Goal: Transaction & Acquisition: Obtain resource

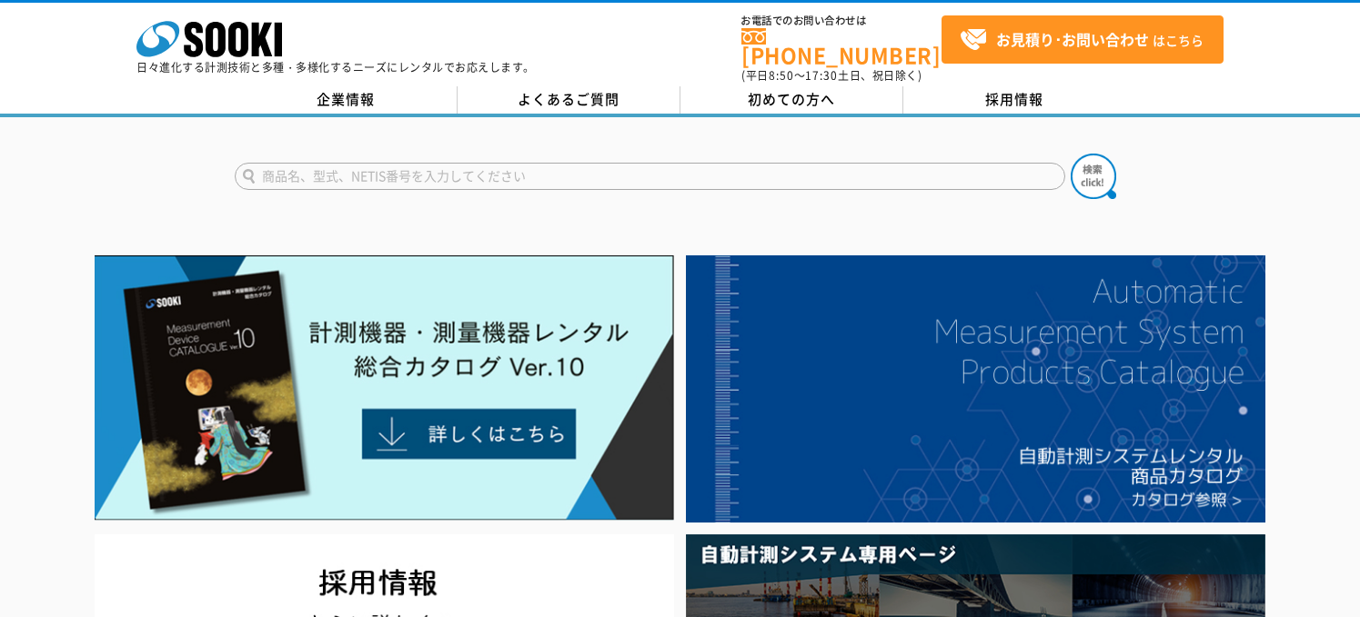
click at [348, 165] on input "text" at bounding box center [650, 176] width 830 height 27
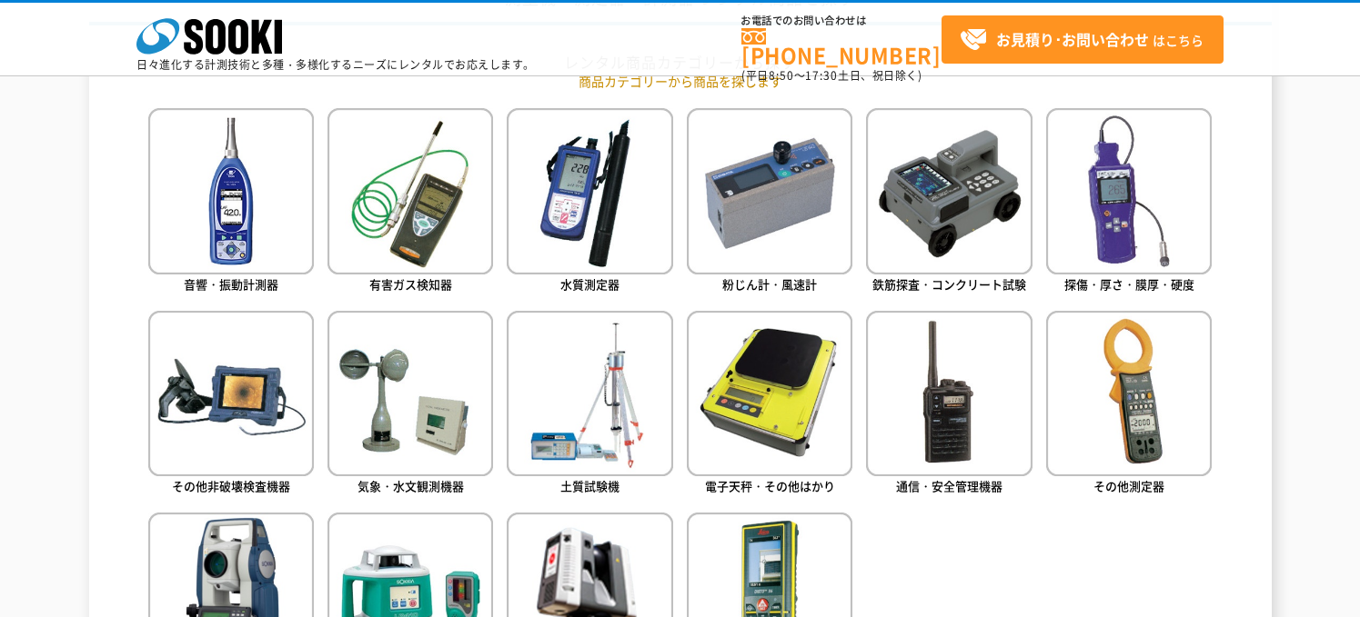
scroll to position [909, 0]
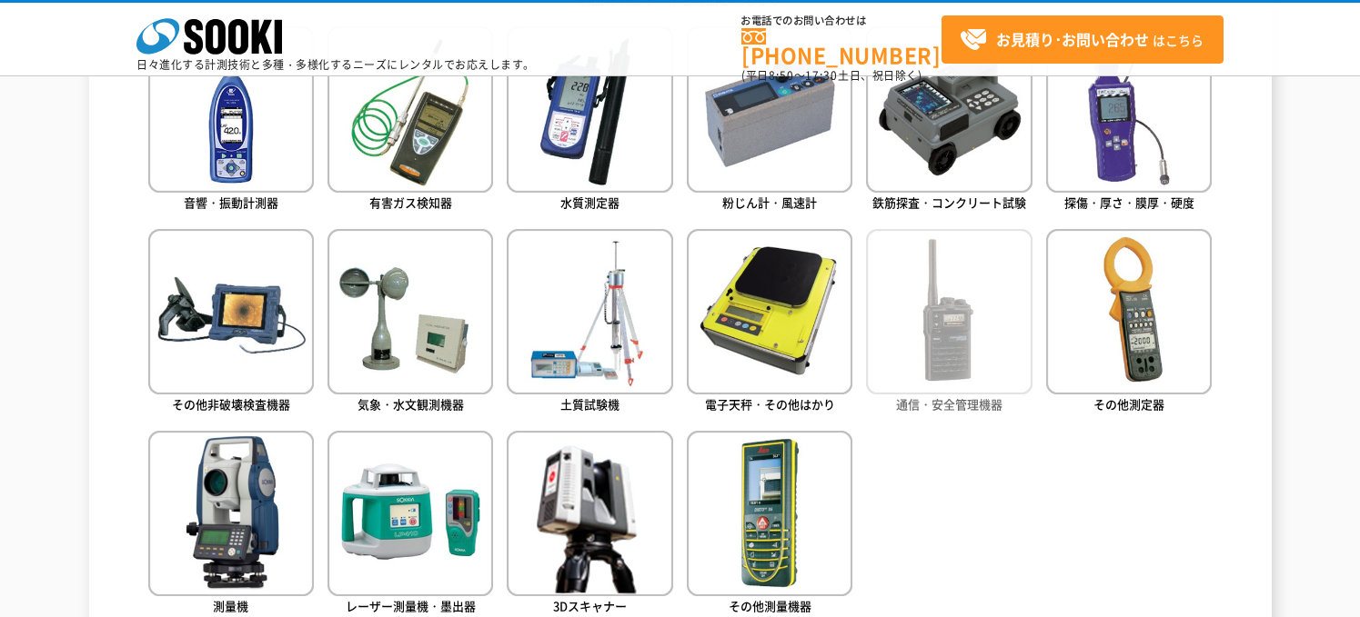
type input "商品名、型式、NETIS番号を入力してください"
click at [953, 339] on img at bounding box center [949, 312] width 166 height 166
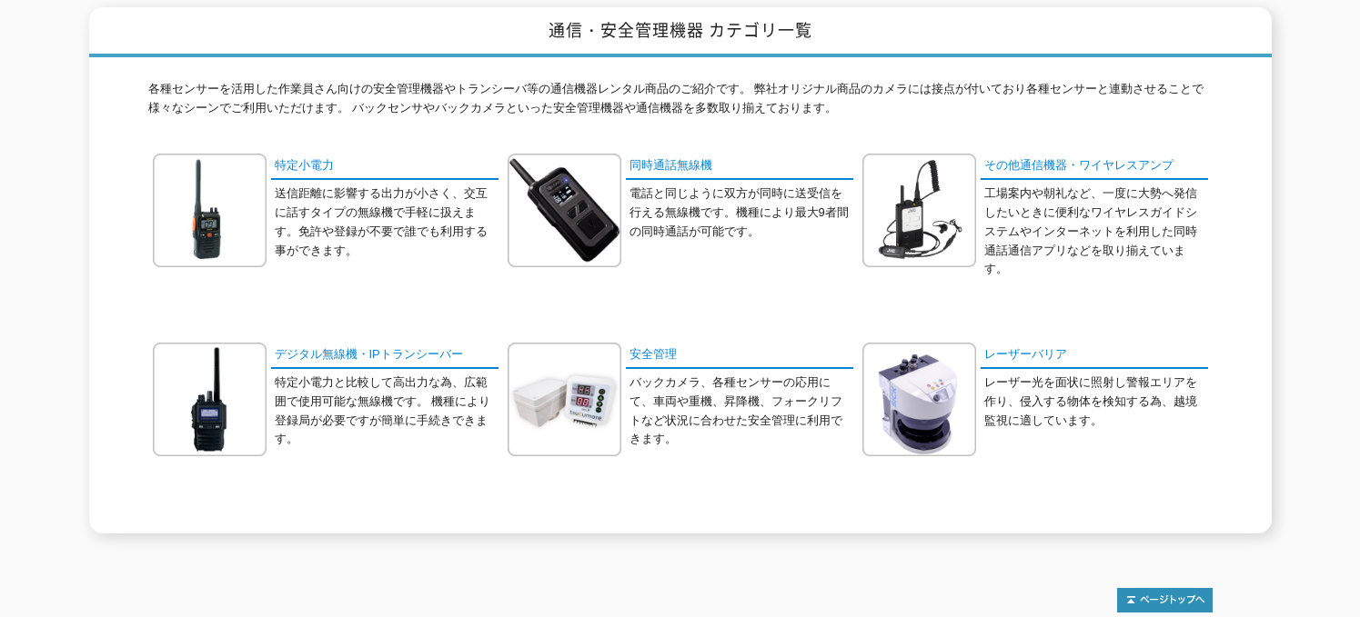
scroll to position [273, 0]
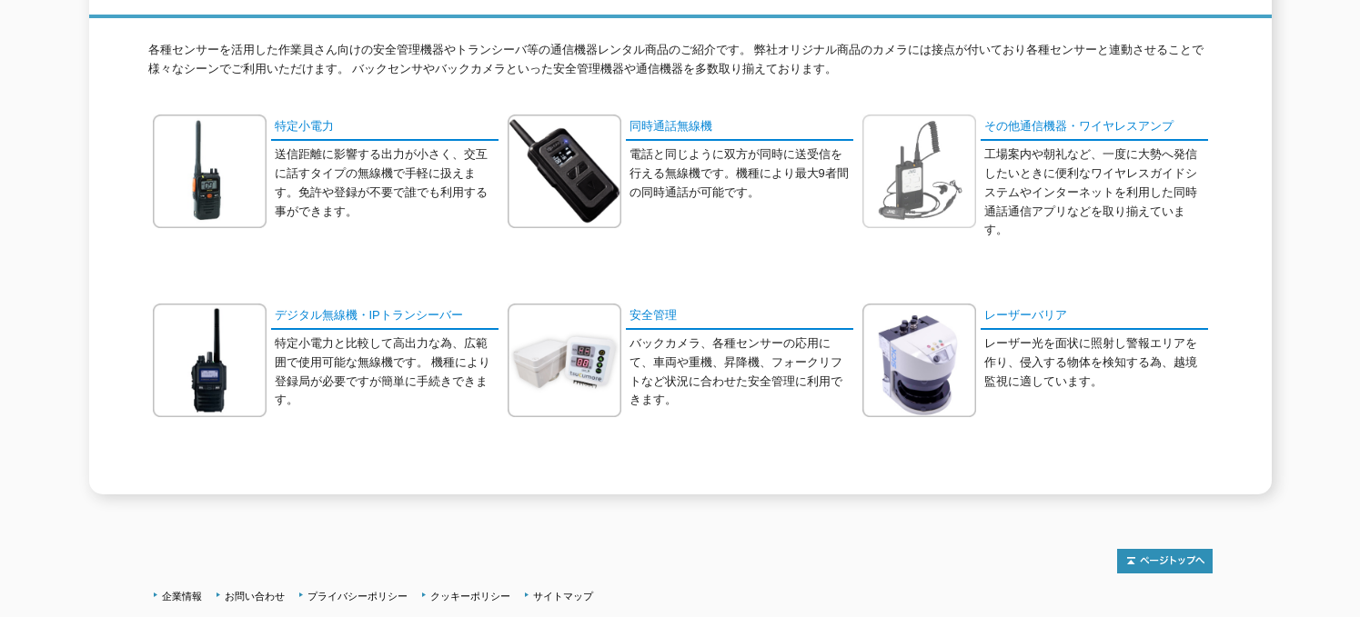
click at [919, 186] on img at bounding box center [919, 172] width 114 height 114
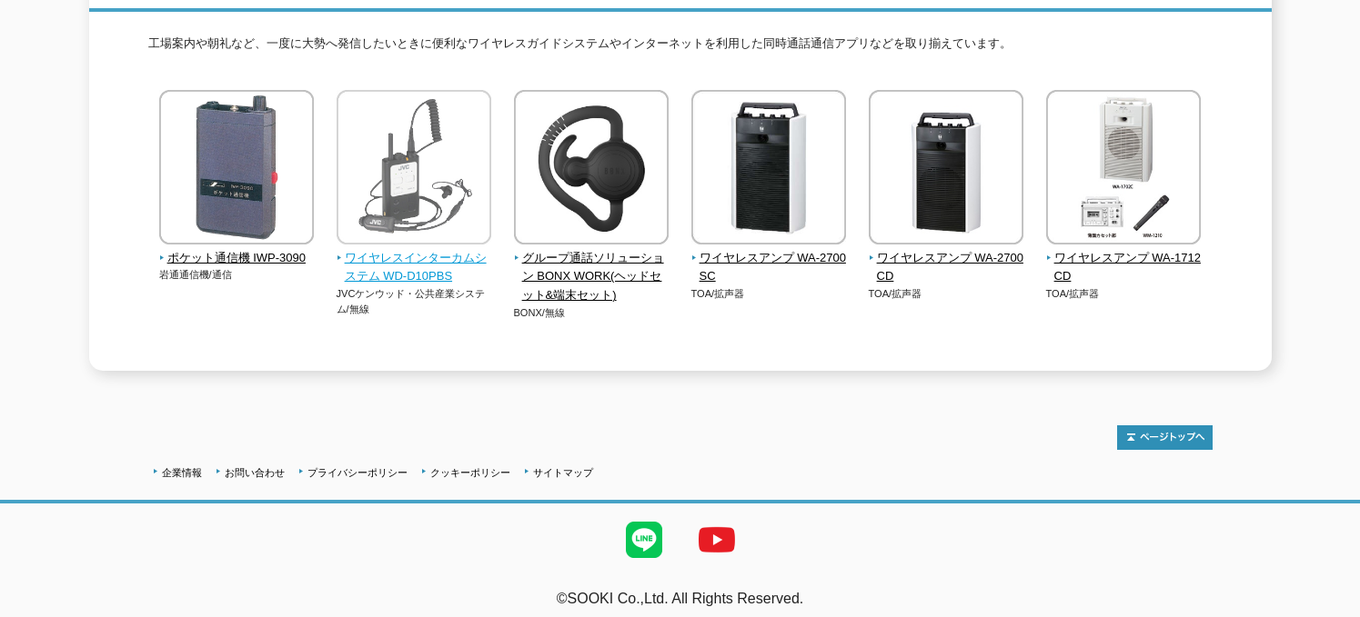
scroll to position [280, 0]
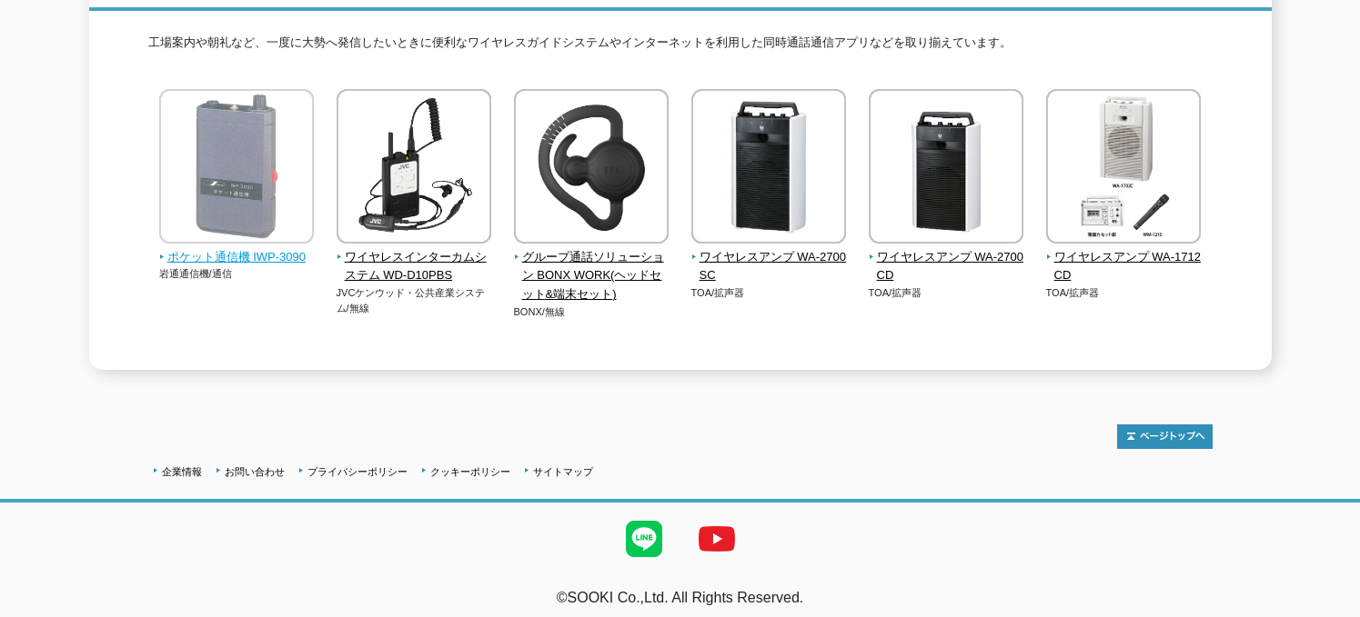
click at [234, 216] on img at bounding box center [236, 168] width 155 height 159
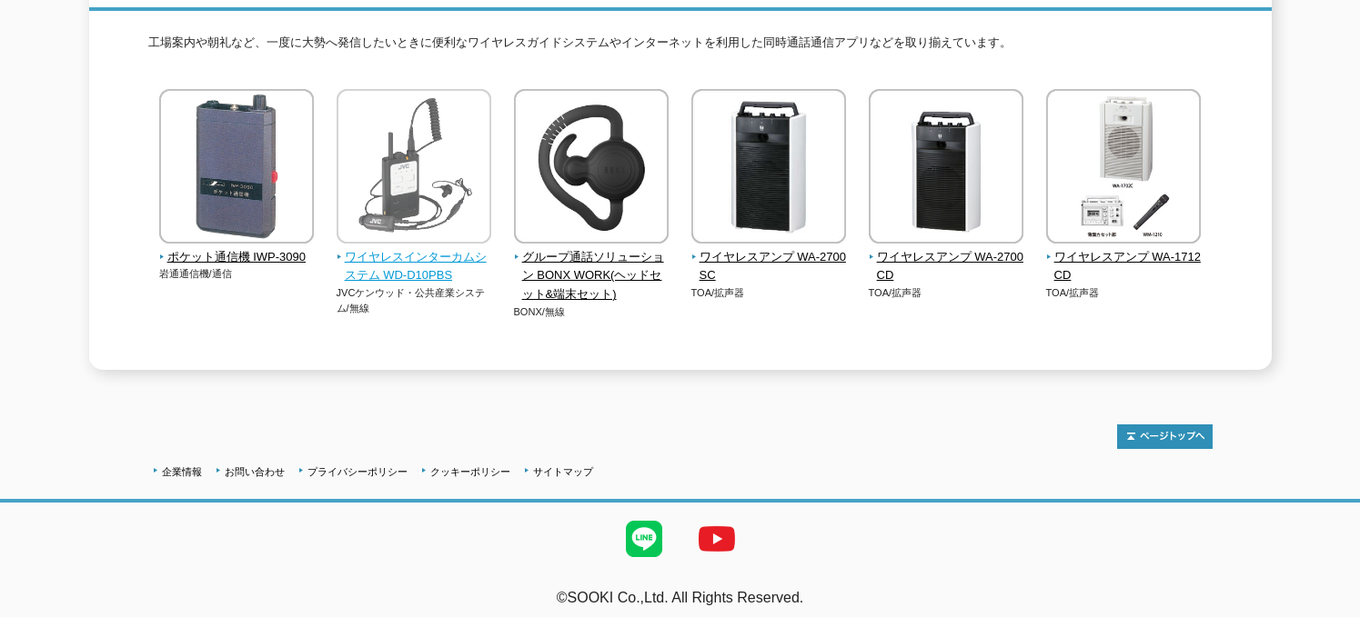
click at [406, 254] on span "ワイヤレスインターカムシステム WD-D10PBS" at bounding box center [414, 267] width 156 height 38
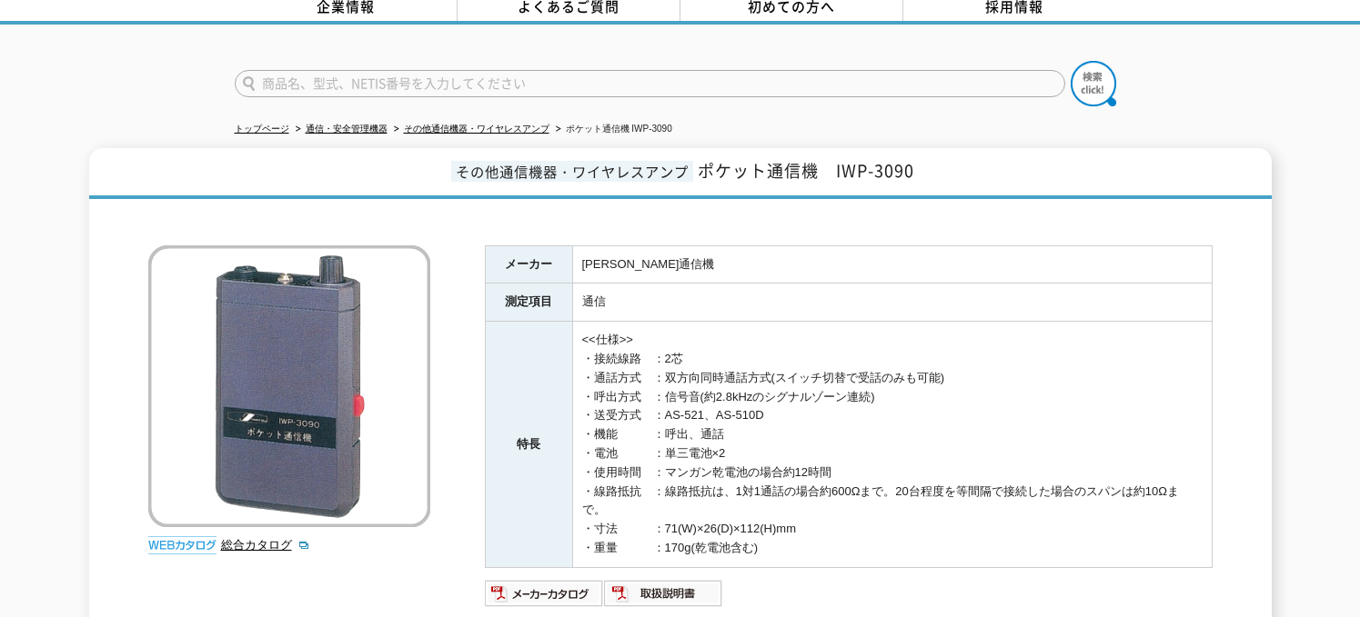
scroll to position [91, 0]
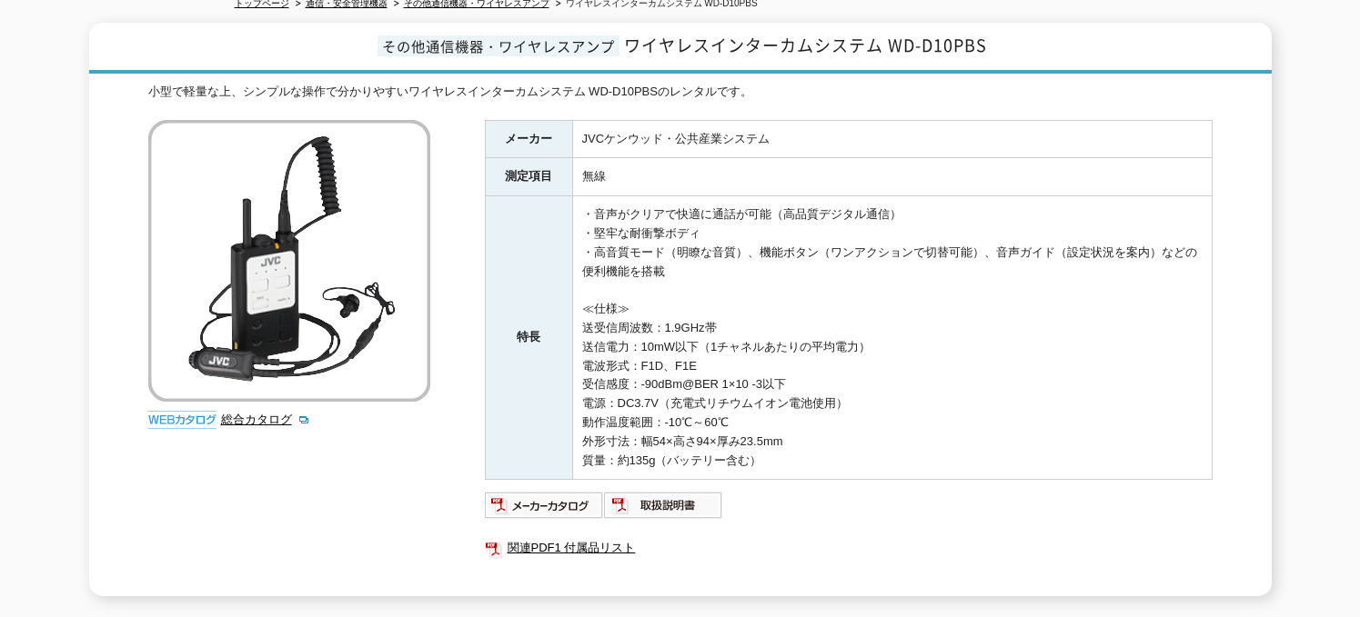
scroll to position [273, 0]
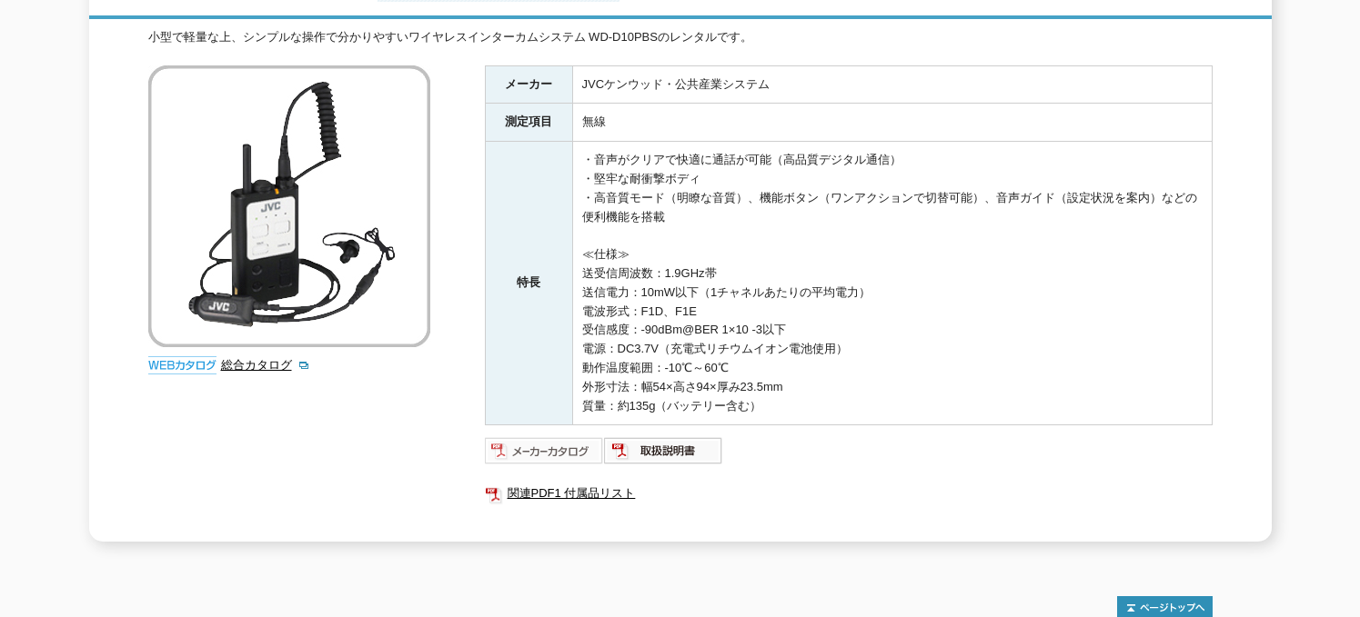
click at [536, 440] on img at bounding box center [544, 451] width 119 height 29
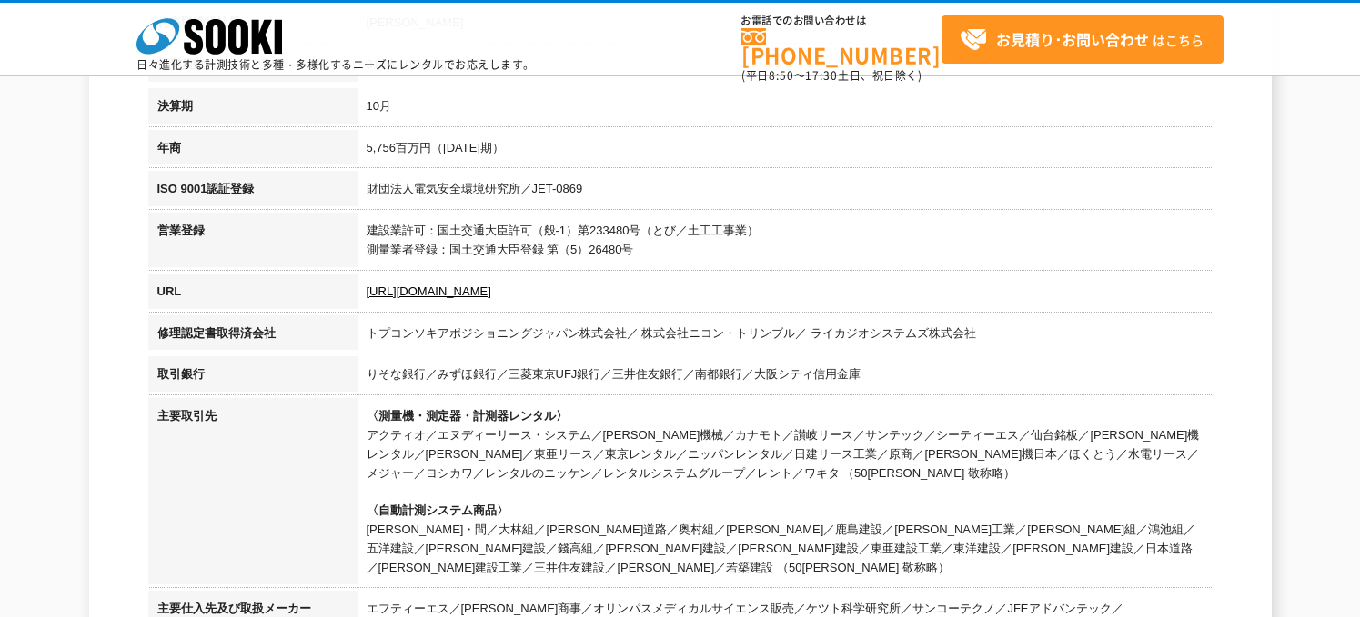
scroll to position [546, 0]
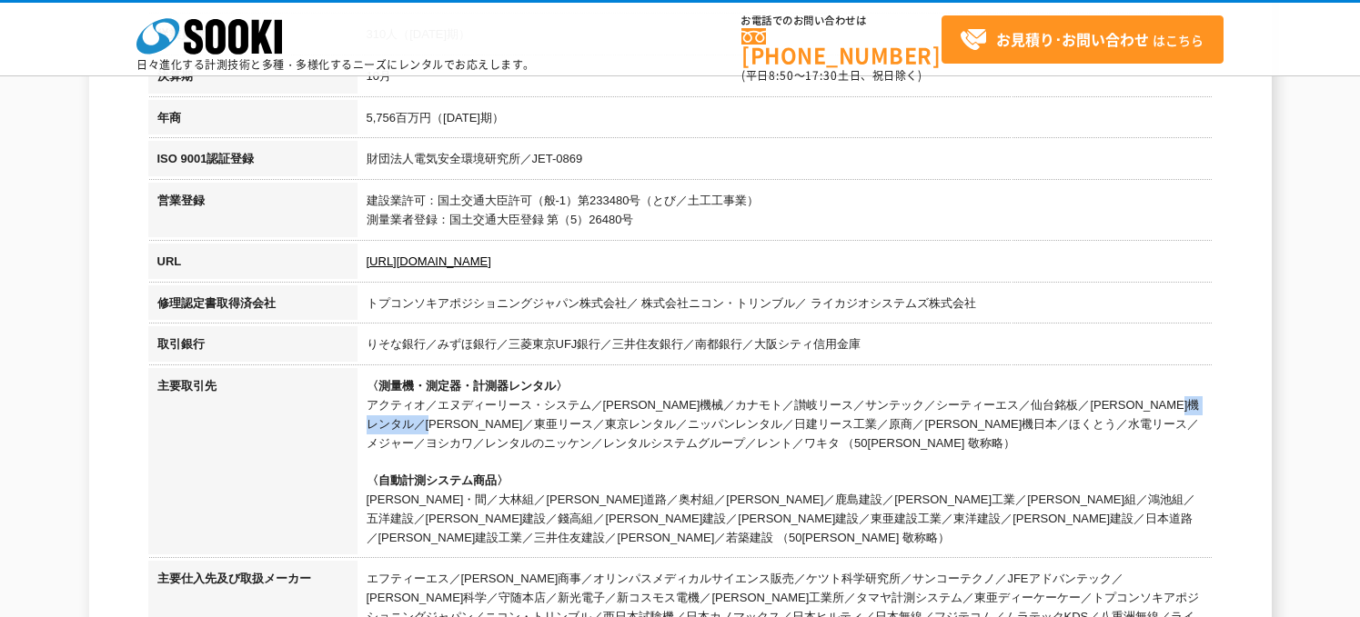
drag, startPoint x: 1019, startPoint y: 403, endPoint x: 1108, endPoint y: 407, distance: 89.2
click at [1108, 407] on td "〈測量機・測定器・計測器レンタル〉 アクティオ／エヌディーリース・システム／[PERSON_NAME]機械／カナモト／讃岐リース／サンテック／シーティーエス／…" at bounding box center [784, 464] width 855 height 193
copy td "[PERSON_NAME]機レンタル"
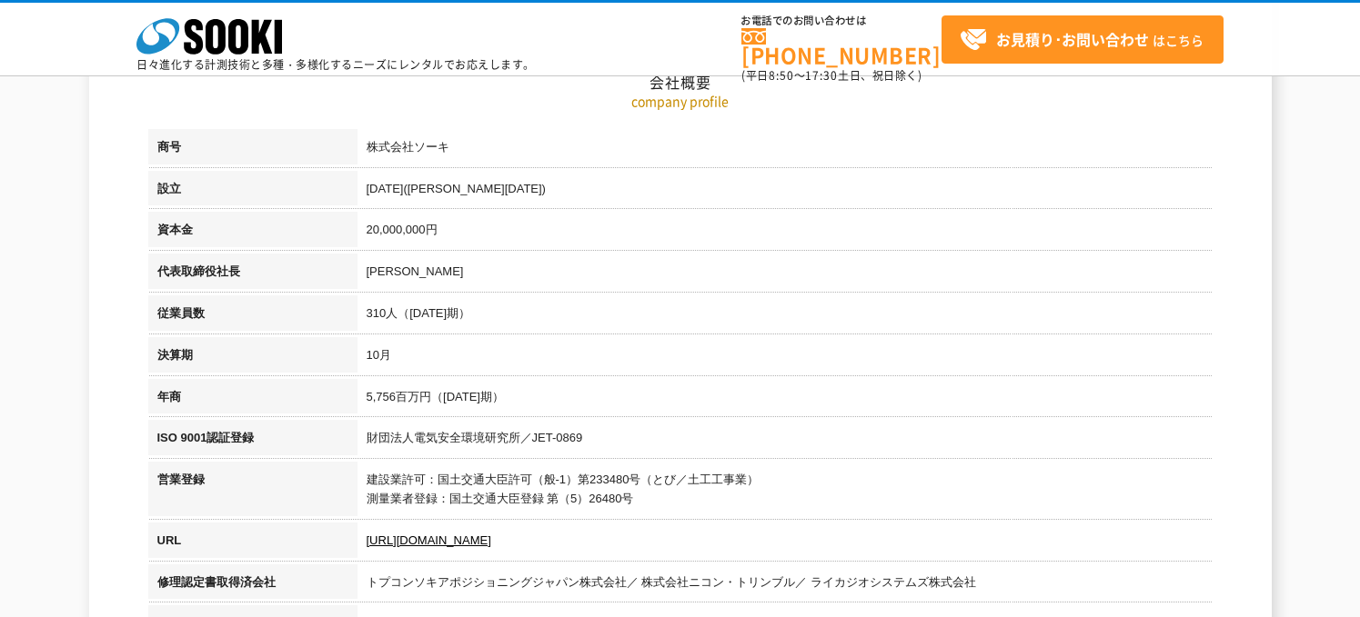
scroll to position [182, 0]
